Goal: Task Accomplishment & Management: Manage account settings

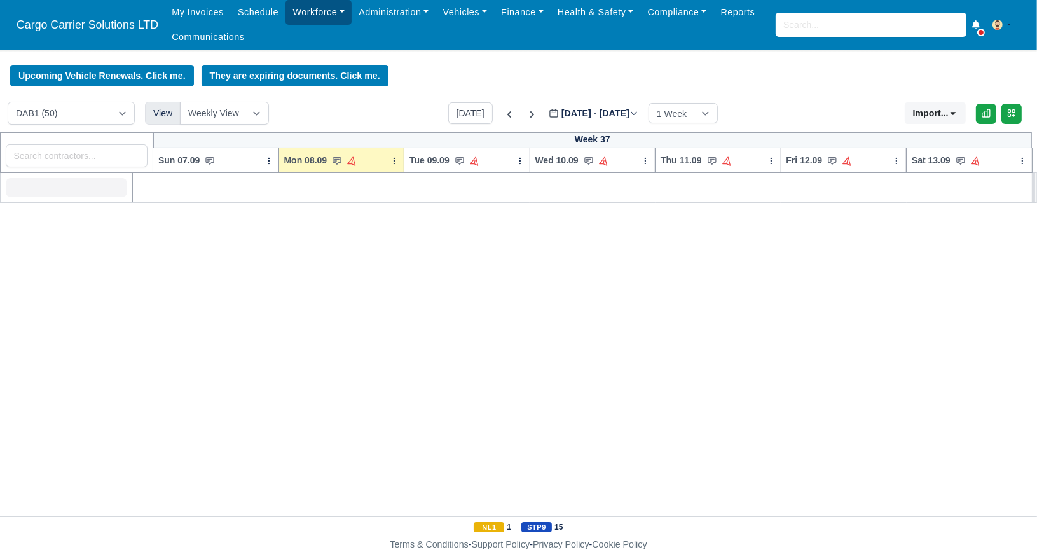
click at [313, 14] on link "Workforce" at bounding box center [319, 12] width 66 height 25
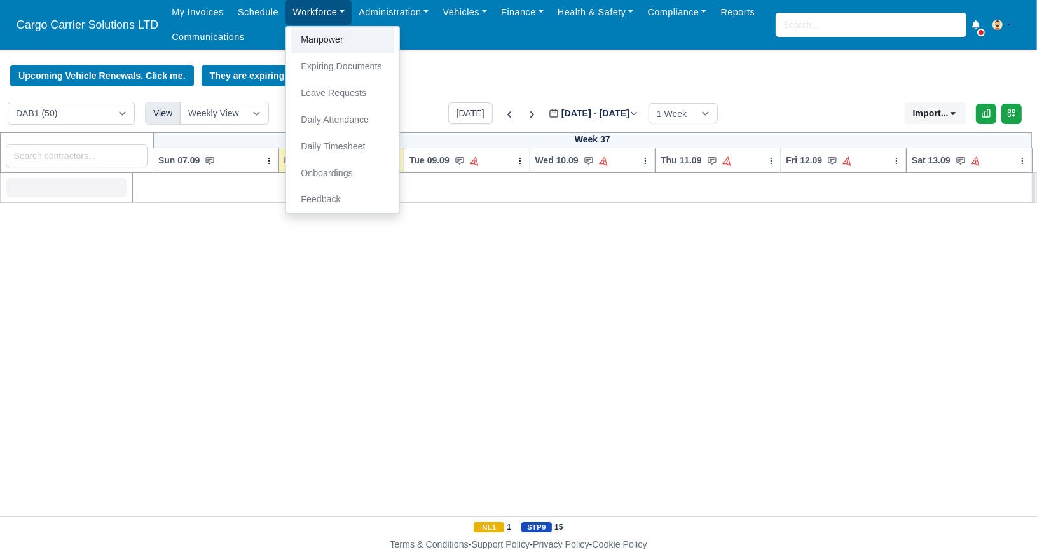
click at [318, 39] on link "Manpower" at bounding box center [342, 40] width 103 height 27
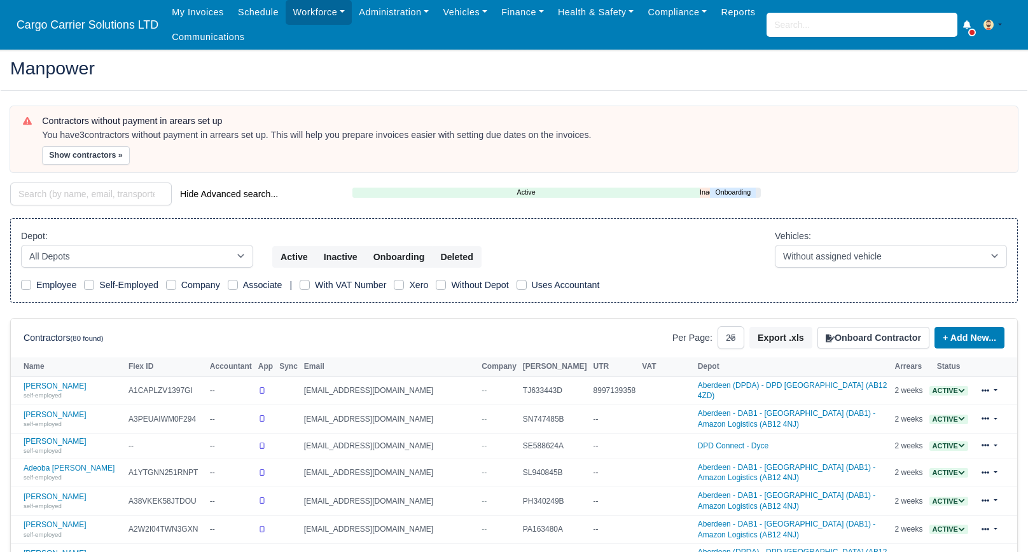
select select "25"
click at [46, 191] on input "search" at bounding box center [91, 194] width 162 height 23
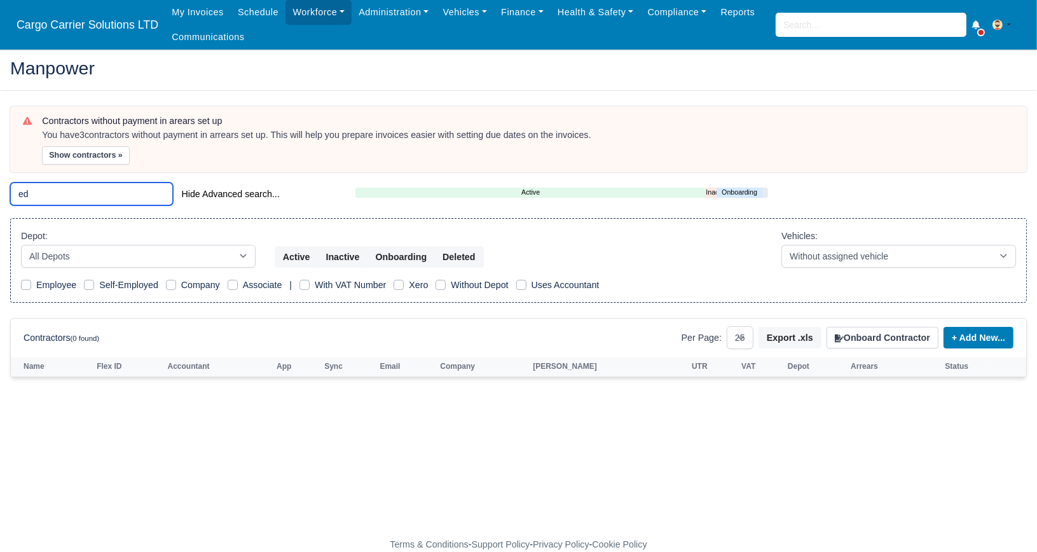
type input "e"
type input "[PERSON_NAME]"
click at [341, 251] on button "Inactive" at bounding box center [342, 257] width 50 height 22
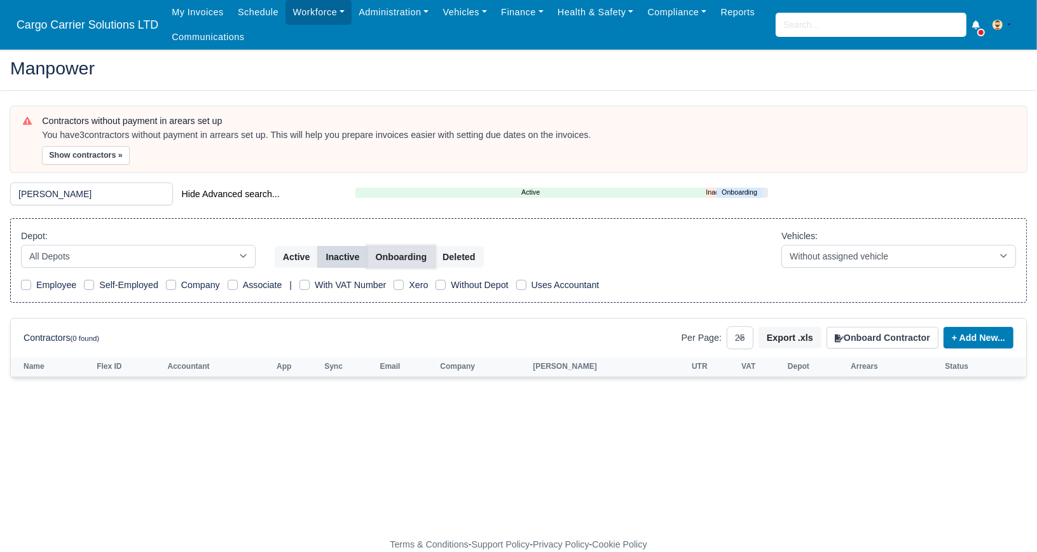
click at [409, 255] on button "Onboarding" at bounding box center [402, 257] width 68 height 22
click at [467, 258] on button "Deleted" at bounding box center [458, 257] width 49 height 22
click at [443, 262] on button "Deleted" at bounding box center [458, 257] width 49 height 22
click at [350, 459] on main "Manpower Contractors without payment in arears set up You have 3 contractors wi…" at bounding box center [518, 301] width 1037 height 473
